Goal: Task Accomplishment & Management: Use online tool/utility

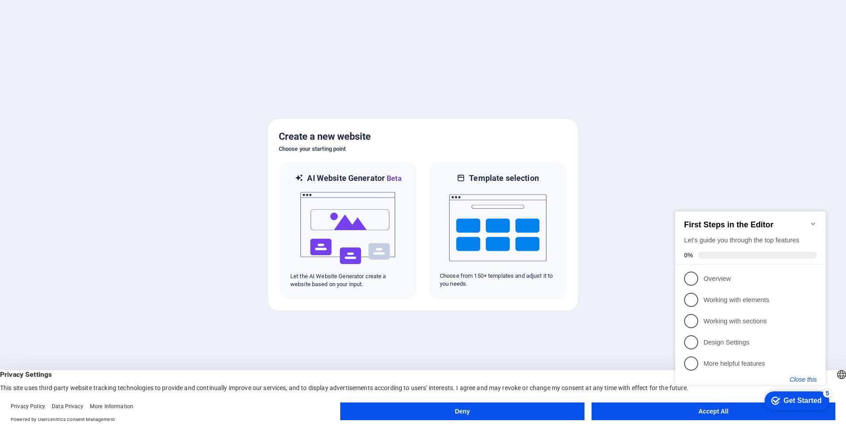
click at [801, 379] on button "Close this" at bounding box center [803, 379] width 27 height 7
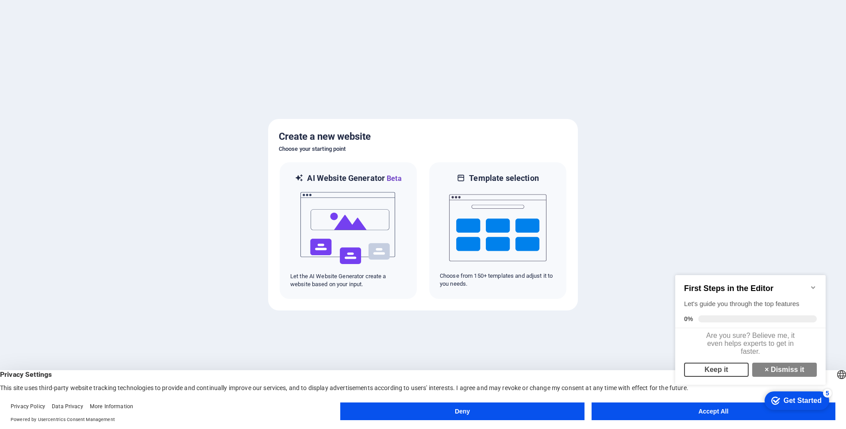
click at [720, 374] on link "Keep it" at bounding box center [716, 370] width 65 height 14
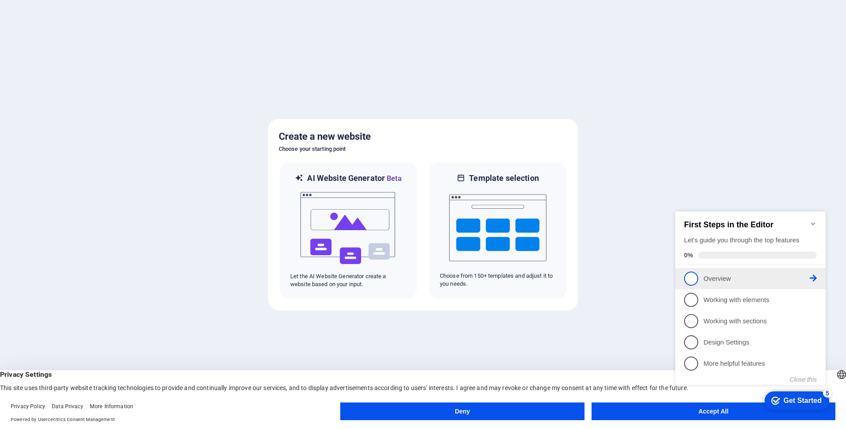
click at [768, 277] on p "Overview - incomplete" at bounding box center [756, 278] width 106 height 9
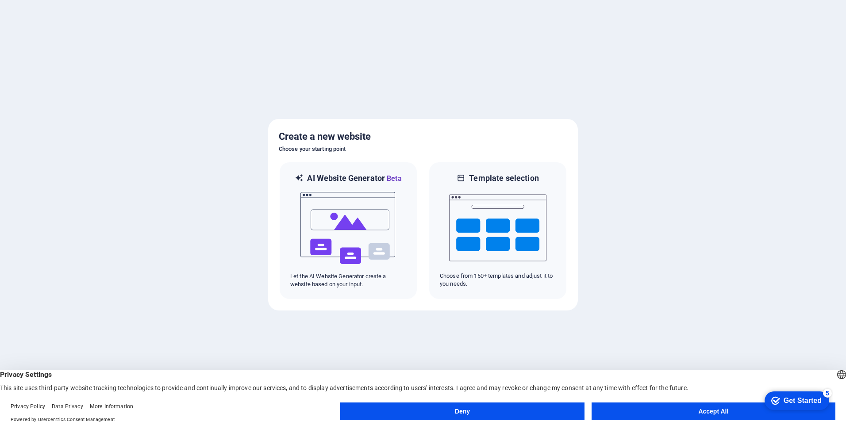
click at [541, 411] on button "Deny" at bounding box center [462, 412] width 244 height 18
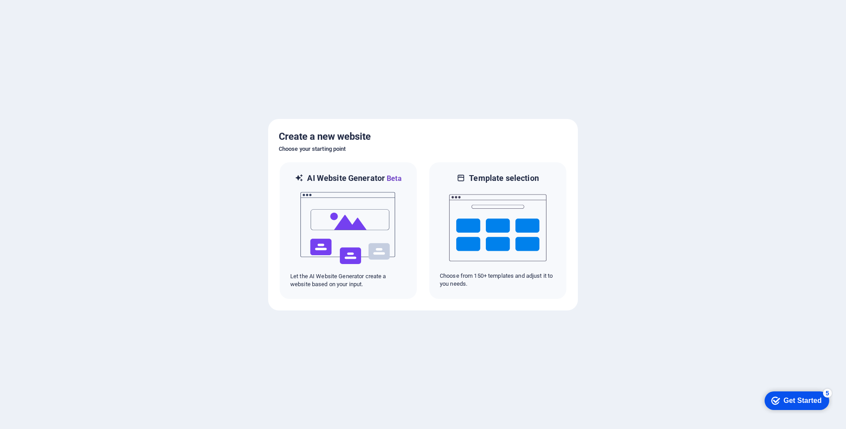
click at [790, 400] on div "Get Started" at bounding box center [803, 401] width 38 height 8
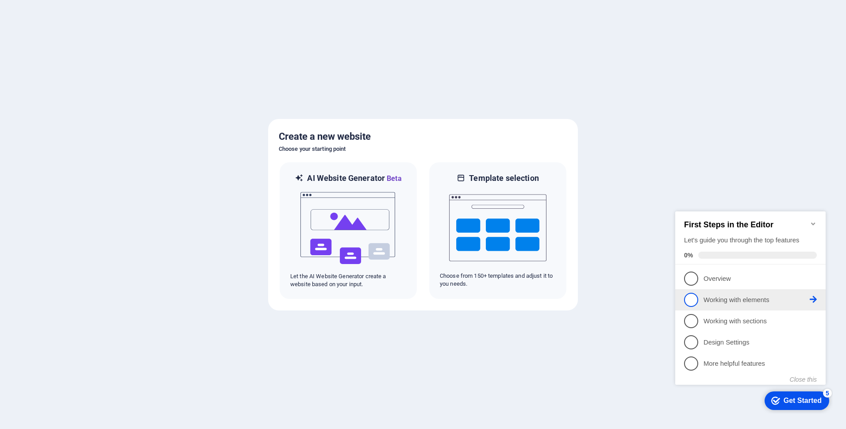
click at [743, 300] on p "Working with elements - incomplete" at bounding box center [756, 300] width 106 height 9
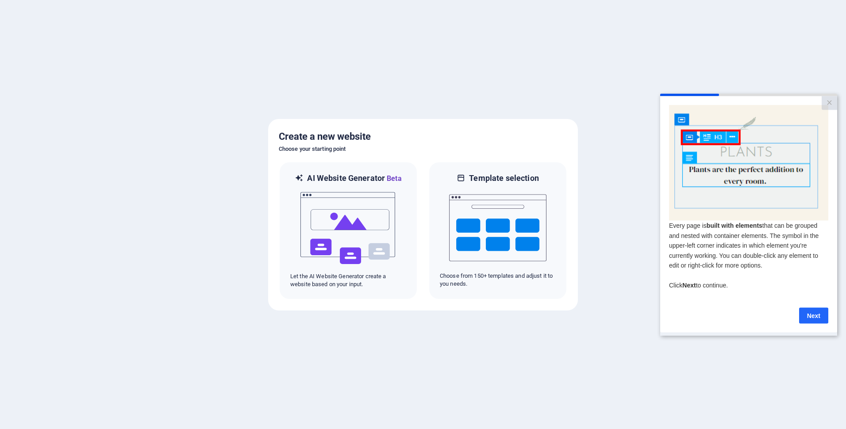
click at [806, 318] on link "Next" at bounding box center [813, 315] width 29 height 16
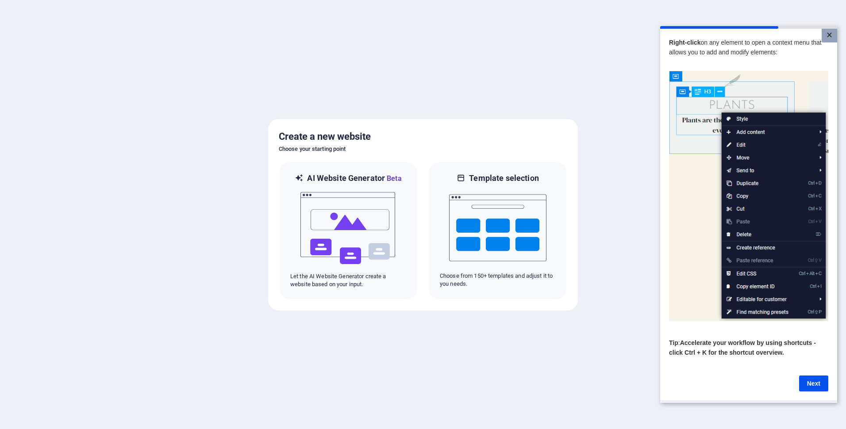
click at [828, 37] on link "×" at bounding box center [829, 36] width 15 height 14
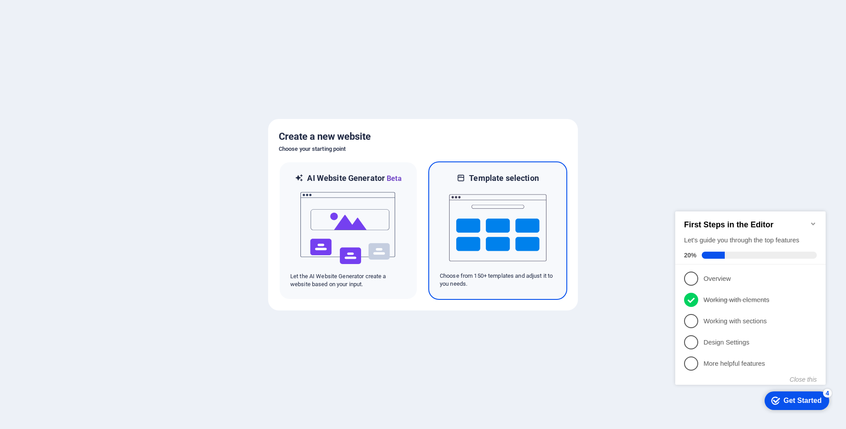
click at [515, 223] on img at bounding box center [497, 228] width 97 height 88
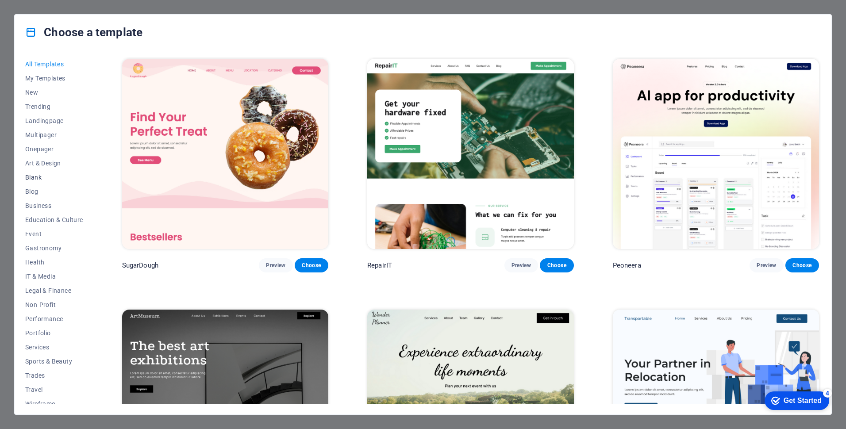
click at [38, 177] on span "Blank" at bounding box center [54, 177] width 58 height 7
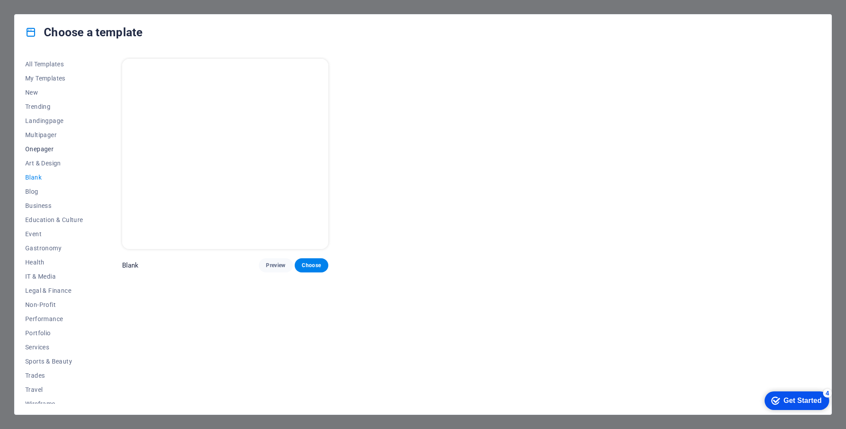
click at [37, 149] on span "Onepager" at bounding box center [54, 149] width 58 height 7
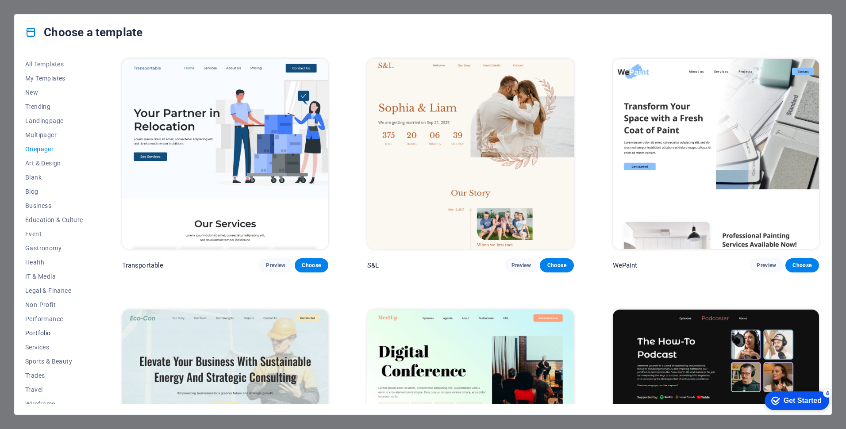
scroll to position [7, 0]
click at [37, 172] on span "Blank" at bounding box center [54, 170] width 58 height 7
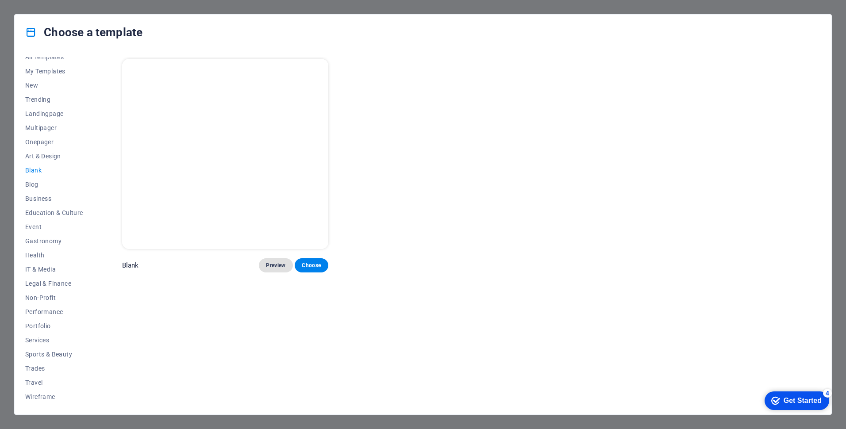
click at [278, 266] on span "Preview" at bounding box center [275, 265] width 19 height 7
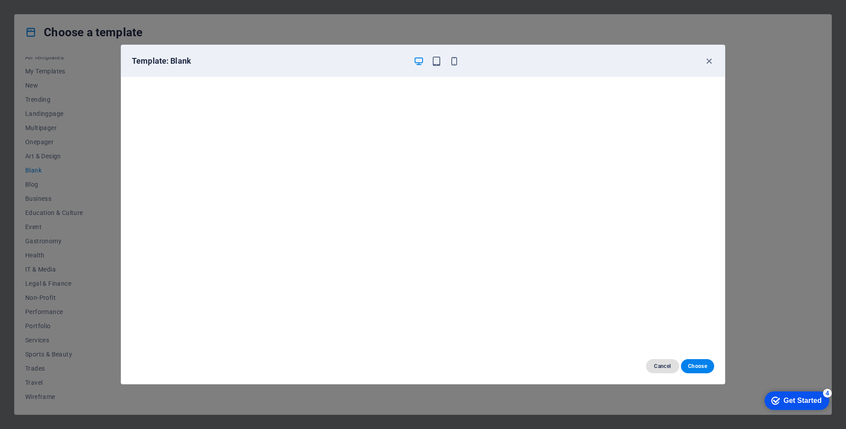
click at [656, 368] on span "Cancel" at bounding box center [662, 366] width 19 height 7
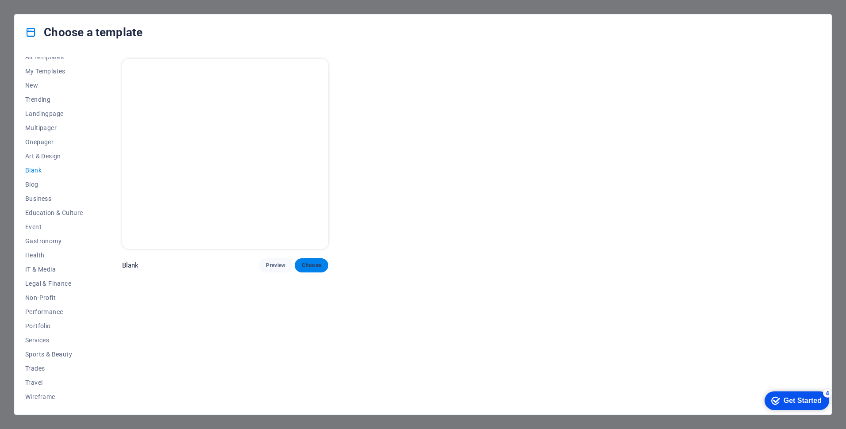
click at [323, 265] on button "Choose" at bounding box center [312, 265] width 34 height 14
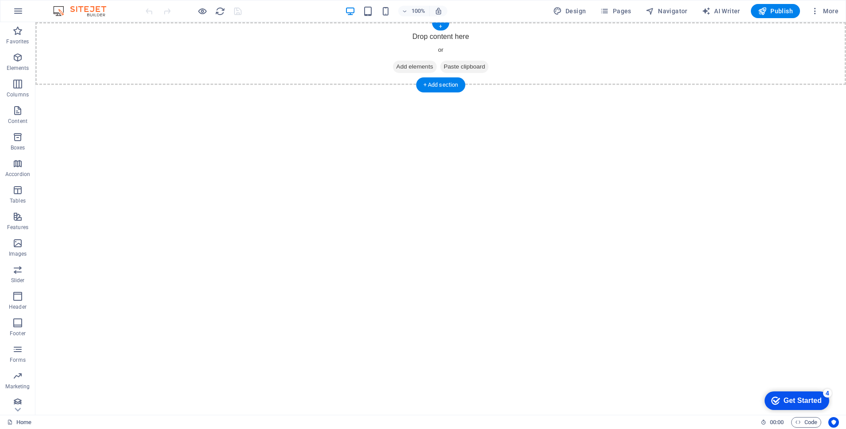
click at [405, 68] on span "Add elements" at bounding box center [415, 67] width 44 height 12
